Goal: Task Accomplishment & Management: Manage account settings

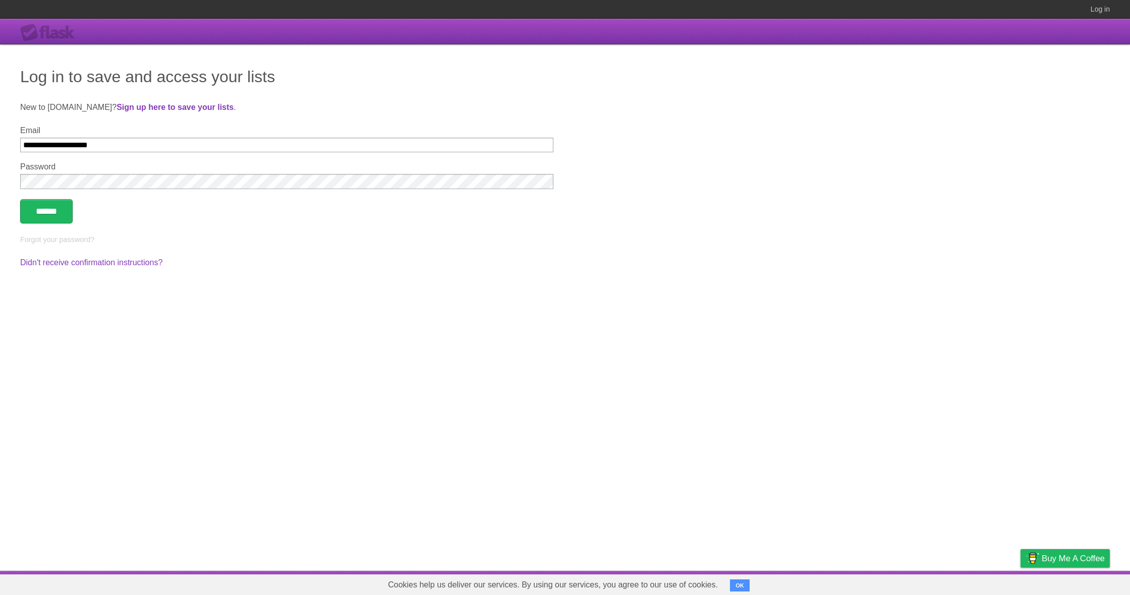
click at [47, 212] on input "******" at bounding box center [46, 211] width 52 height 24
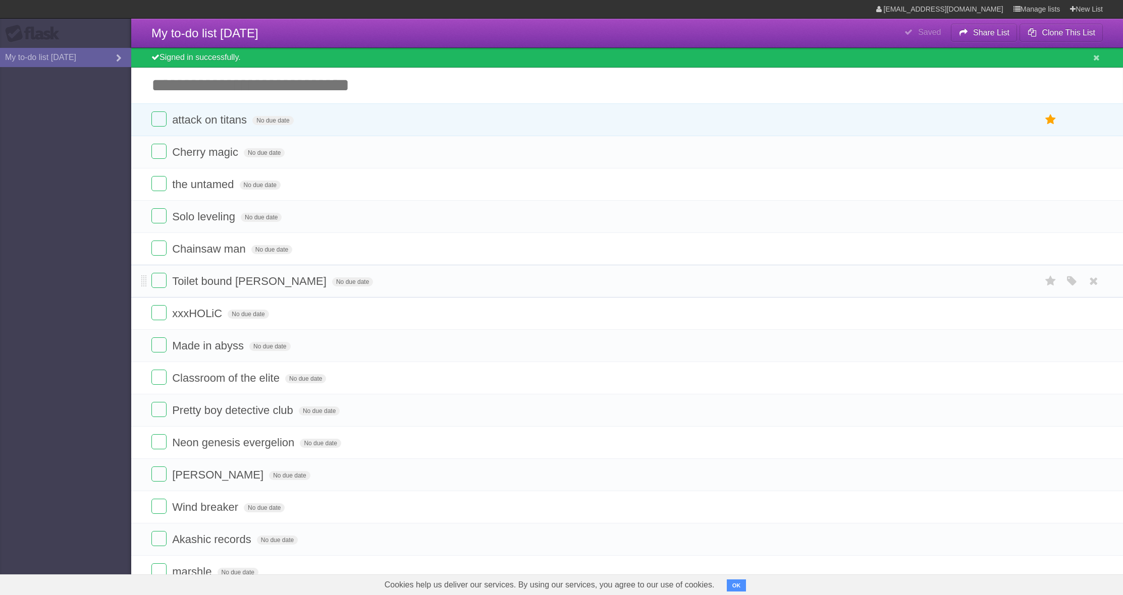
scroll to position [15, 0]
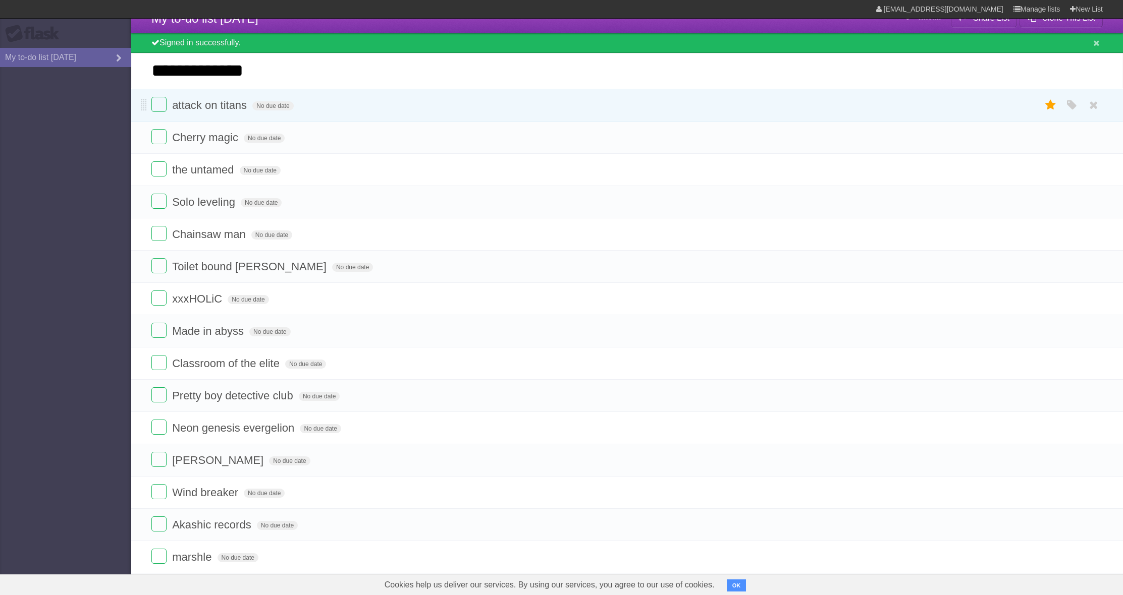
type input "**********"
click input "*********" at bounding box center [0, 0] width 0 height 0
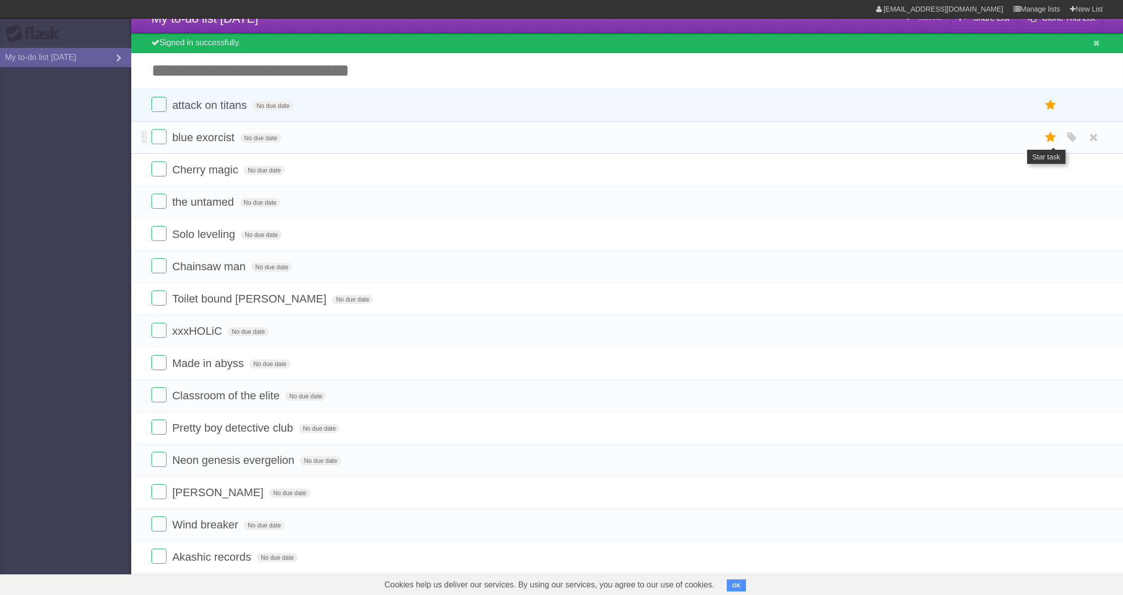
click at [1046, 141] on icon at bounding box center [1051, 137] width 14 height 17
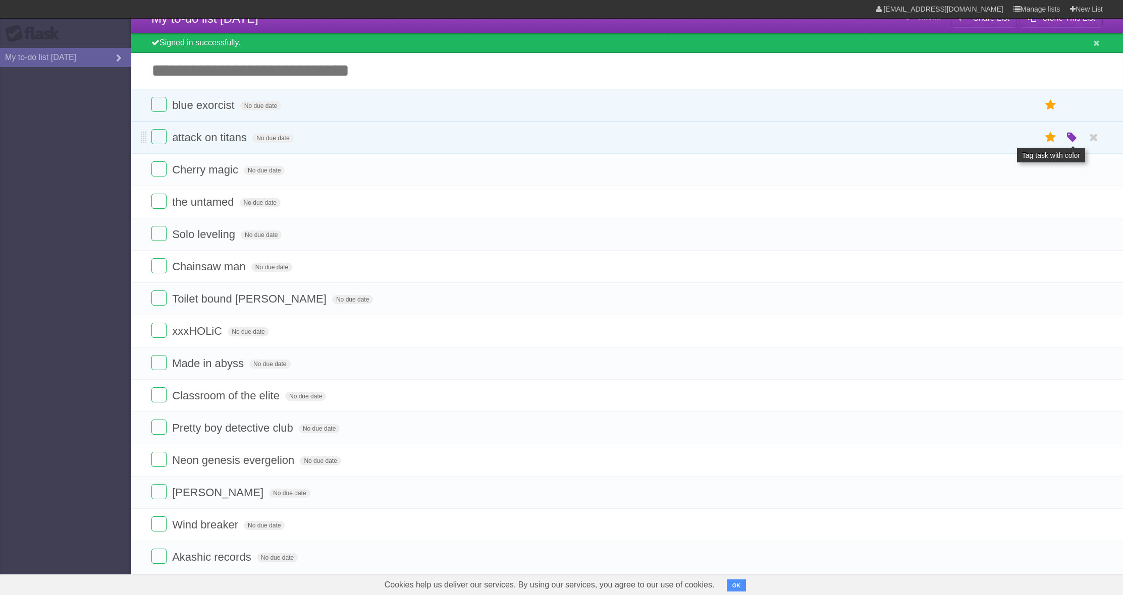
click at [1070, 138] on icon "button" at bounding box center [1072, 137] width 14 height 13
click at [985, 141] on label "Blue" at bounding box center [987, 137] width 11 height 11
click at [961, 138] on label "White" at bounding box center [959, 137] width 11 height 11
click at [837, 118] on li "blue exorcist No due date White Red Blue Green Purple Orange" at bounding box center [627, 105] width 992 height 33
click at [1075, 106] on icon "button" at bounding box center [1072, 105] width 14 height 13
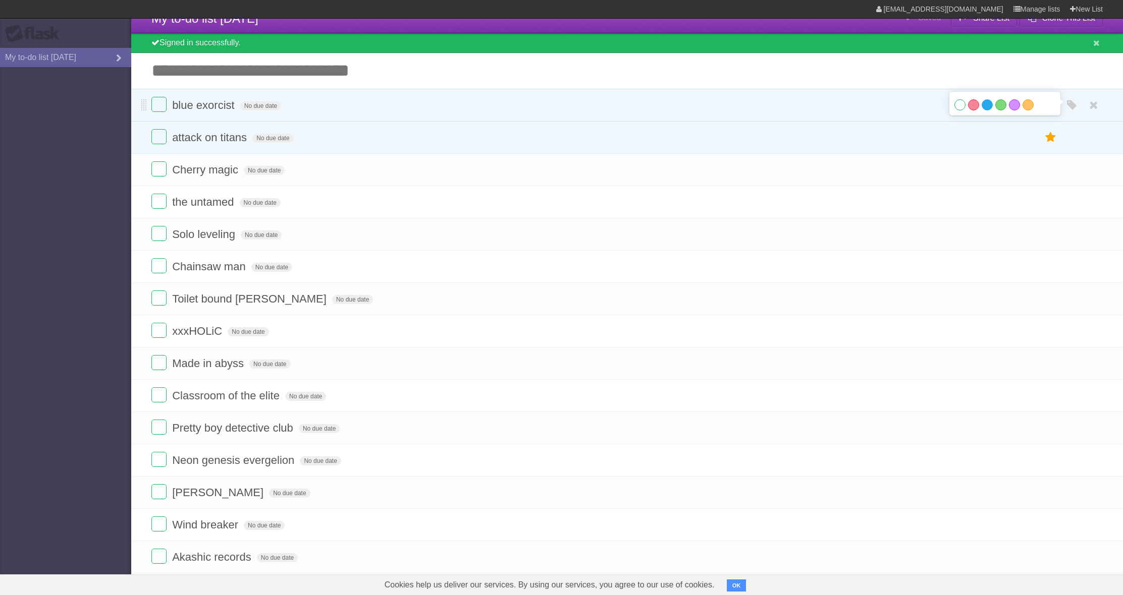
click at [989, 110] on label "Blue" at bounding box center [987, 104] width 11 height 11
click at [1074, 205] on icon "button" at bounding box center [1072, 202] width 14 height 13
click at [992, 207] on label "Blue" at bounding box center [987, 201] width 11 height 11
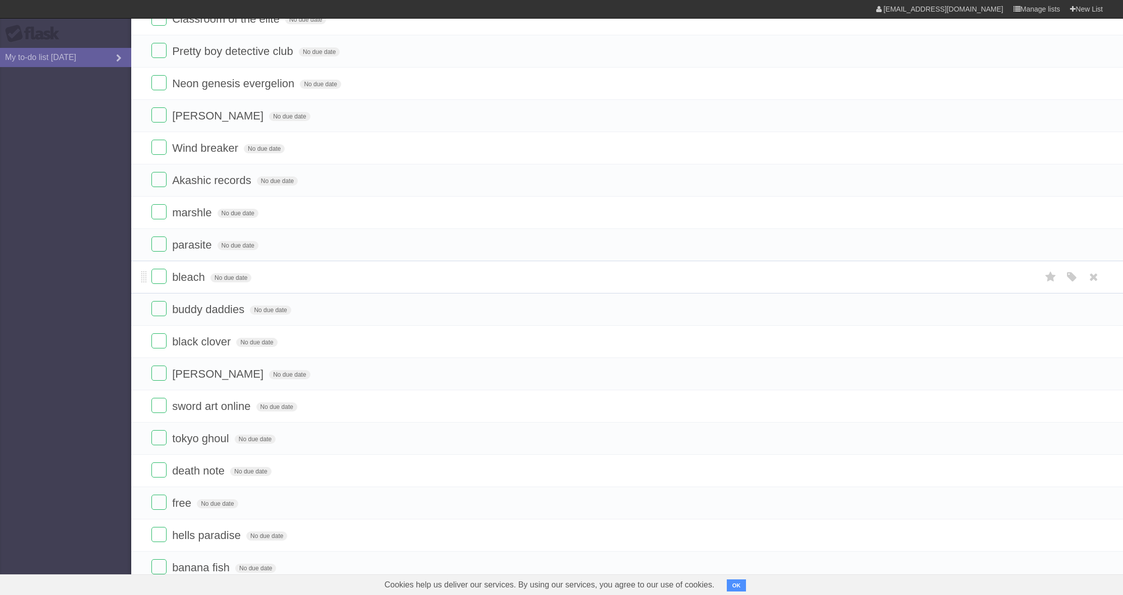
scroll to position [442, 0]
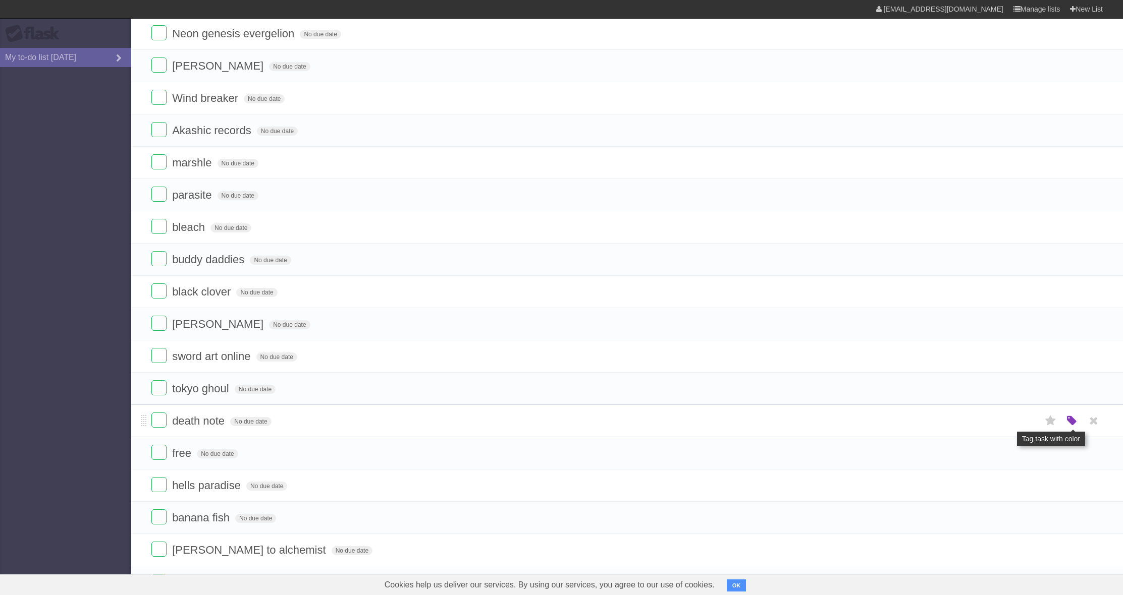
click at [1067, 424] on icon "button" at bounding box center [1072, 421] width 14 height 13
click at [988, 426] on label "Blue" at bounding box center [987, 420] width 11 height 11
click at [1072, 388] on icon "button" at bounding box center [1072, 389] width 14 height 13
click at [987, 393] on label "Blue" at bounding box center [987, 388] width 11 height 11
click at [1074, 453] on icon "button" at bounding box center [1072, 453] width 14 height 13
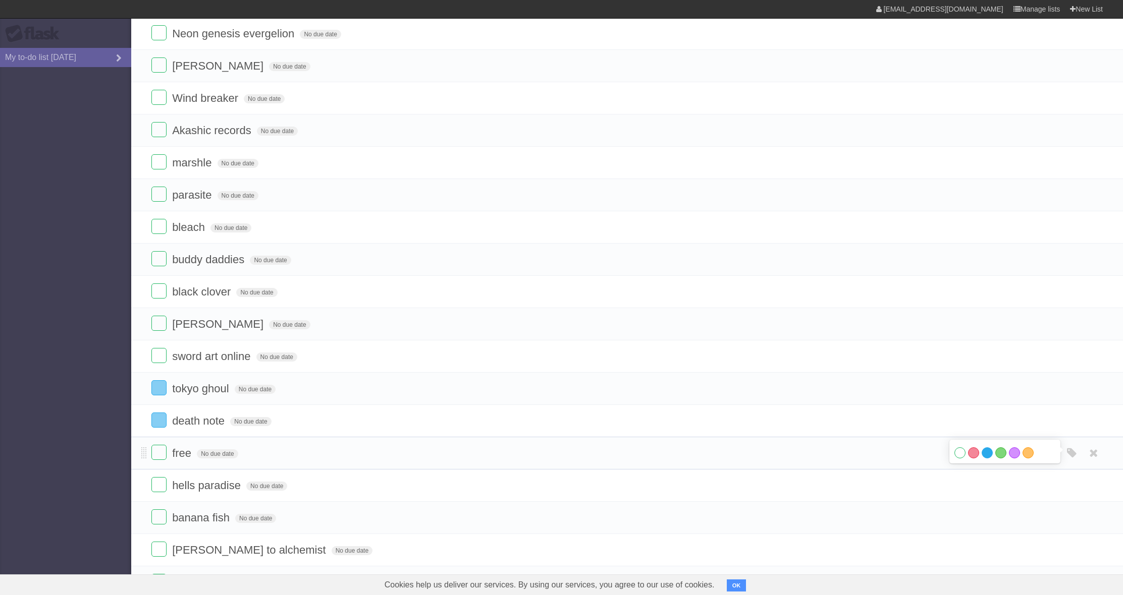
click at [986, 453] on label "Blue" at bounding box center [987, 453] width 11 height 11
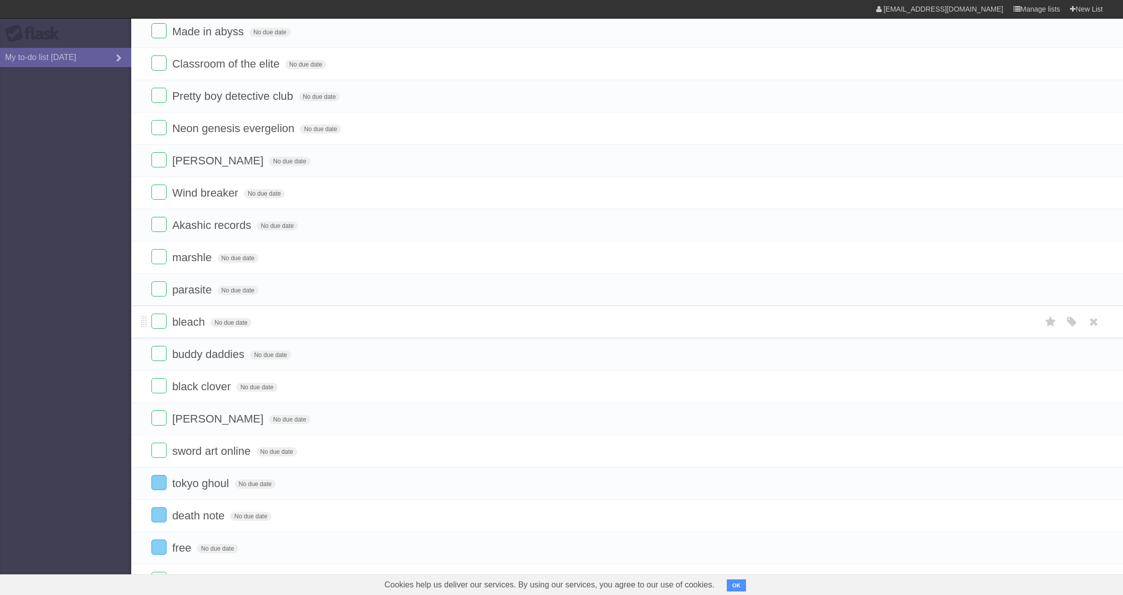
scroll to position [0, 0]
